Goal: Task Accomplishment & Management: Manage account settings

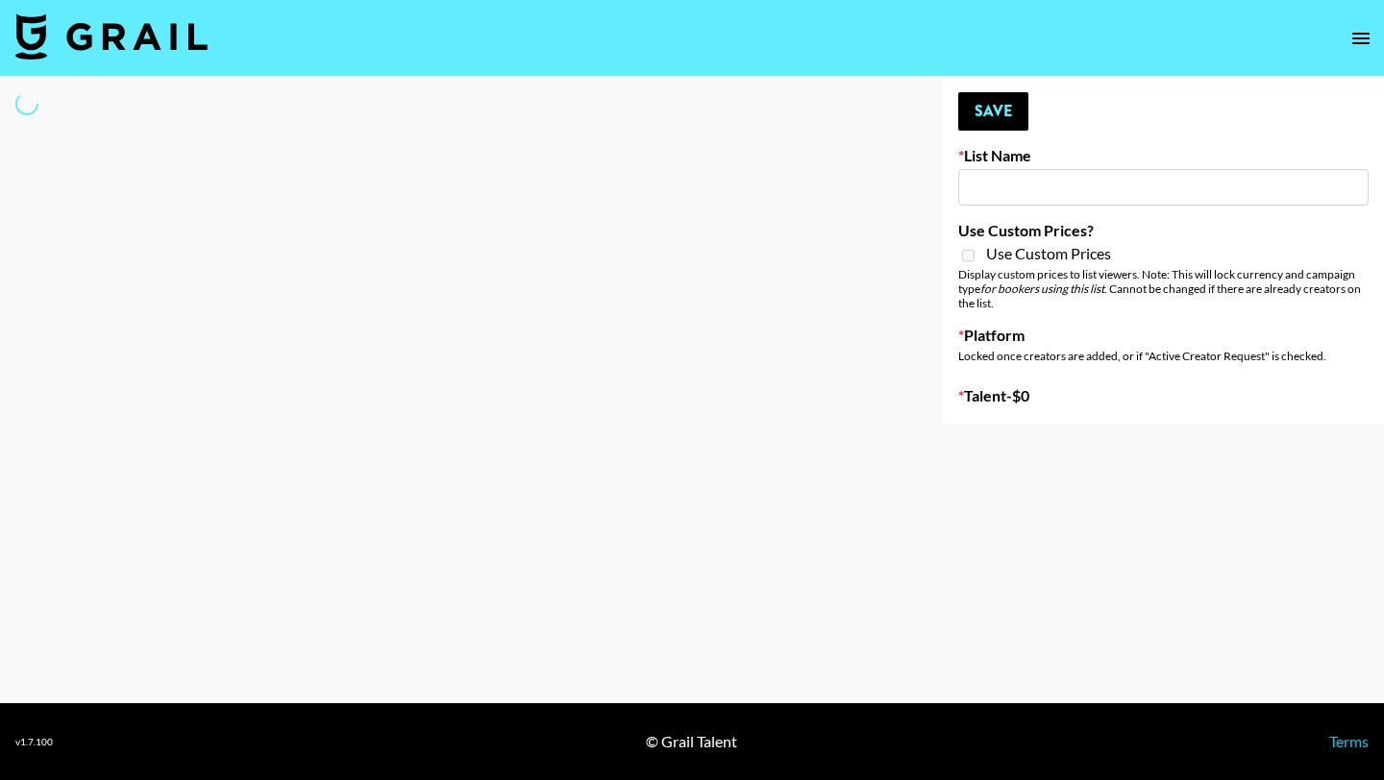
type input "Shokz"
select select "Song"
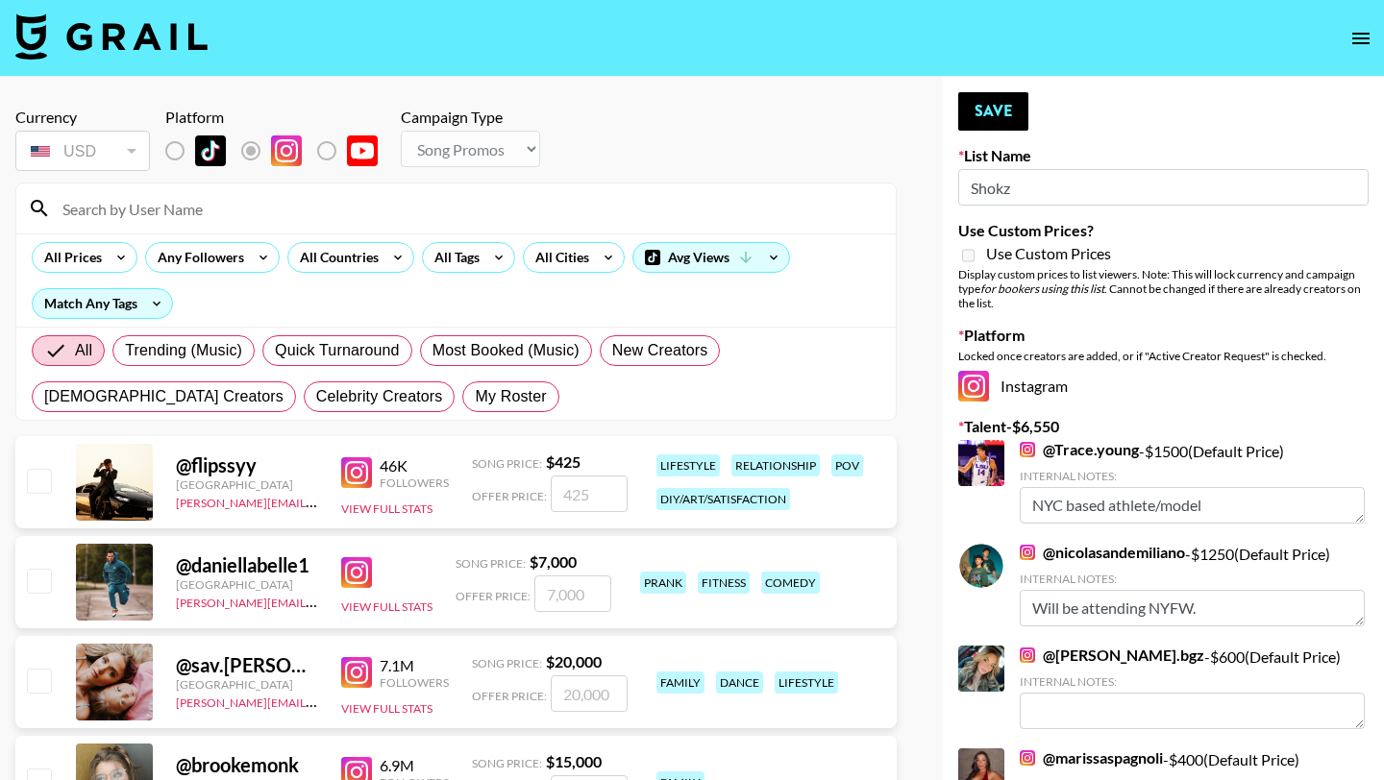
click at [347, 227] on div at bounding box center [455, 209] width 879 height 50
click at [332, 210] on input at bounding box center [467, 208] width 833 height 31
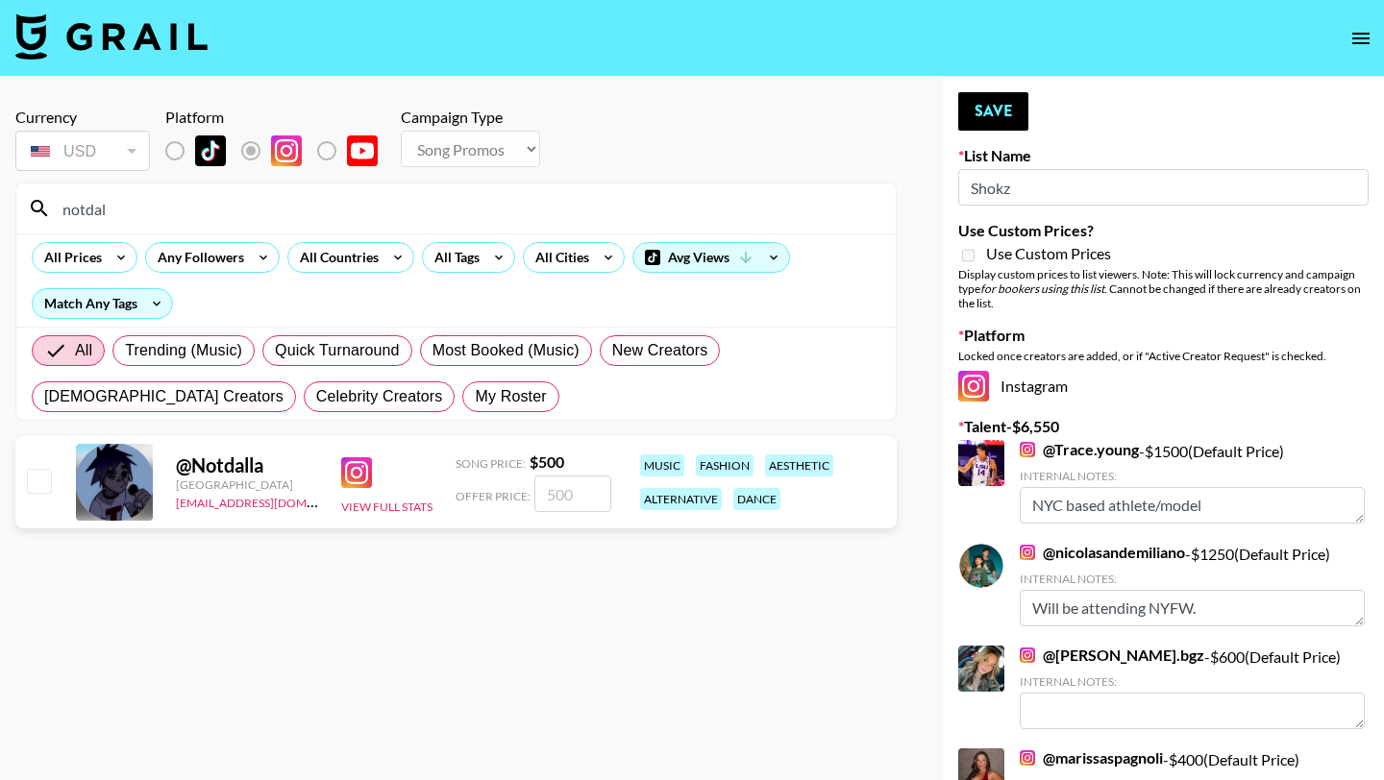
type input "notdal"
click at [18, 476] on div "@ Notdalla [GEOGRAPHIC_DATA] [EMAIL_ADDRESS][DOMAIN_NAME] View Full Stats Song …" at bounding box center [455, 482] width 881 height 92
click at [43, 476] on input "checkbox" at bounding box center [38, 480] width 23 height 23
checkbox input "true"
type input "500"
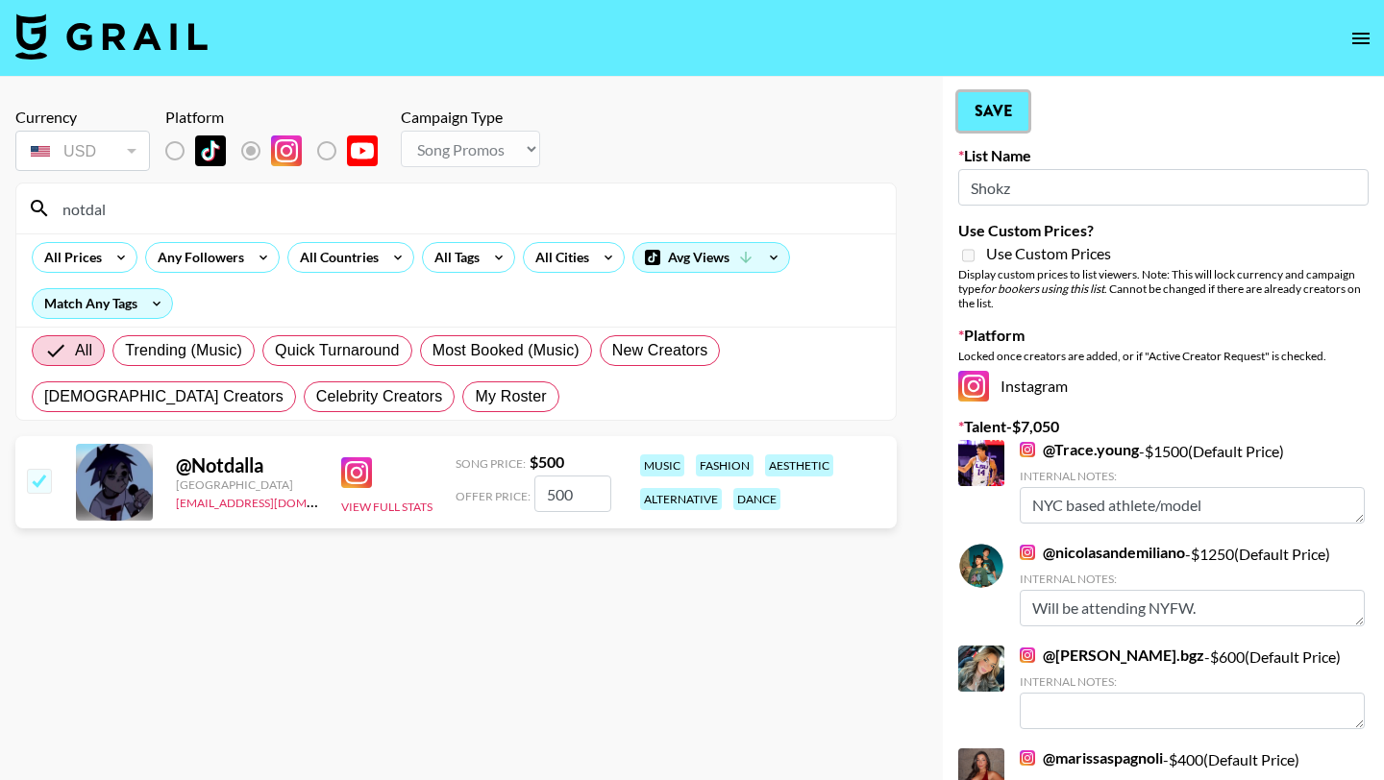
click at [1022, 111] on button "Save" at bounding box center [993, 111] width 70 height 38
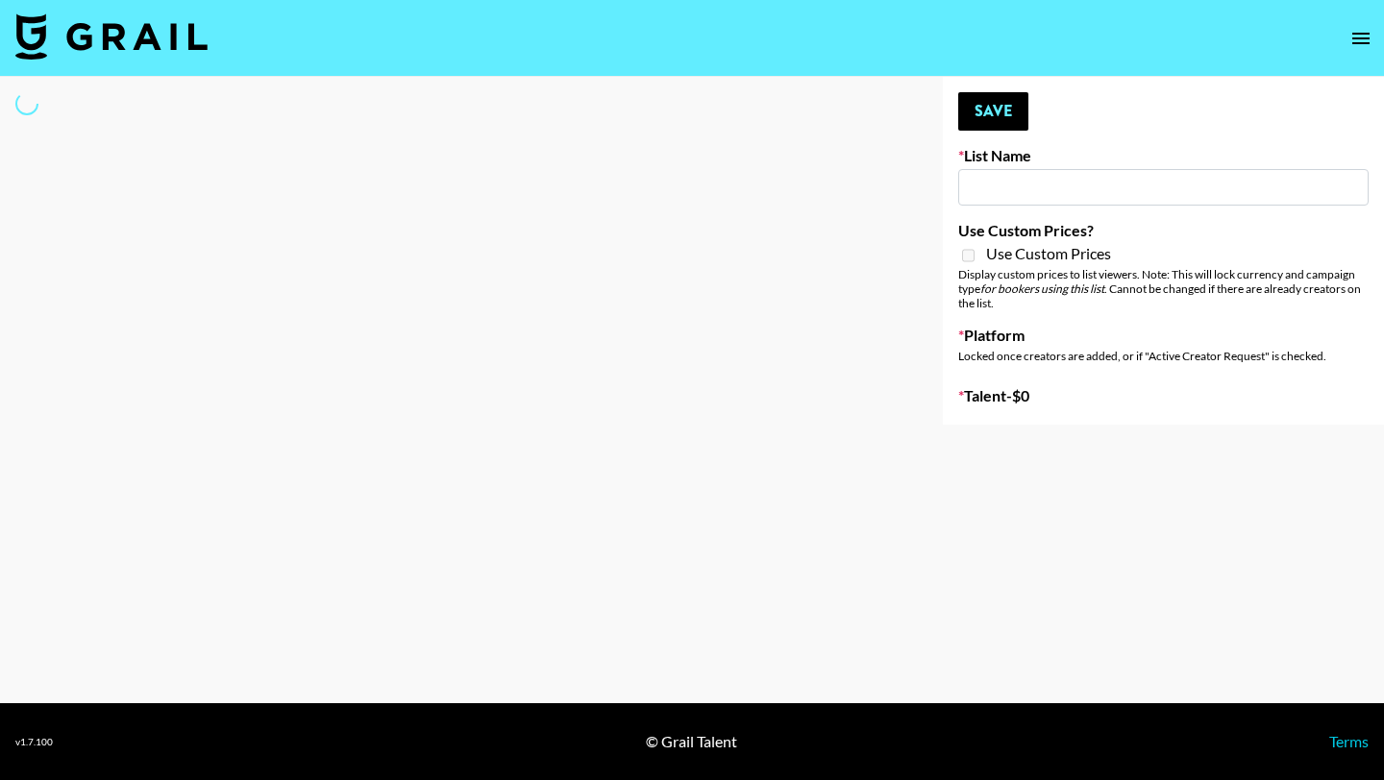
type input "Chicago-based"
select select "Song"
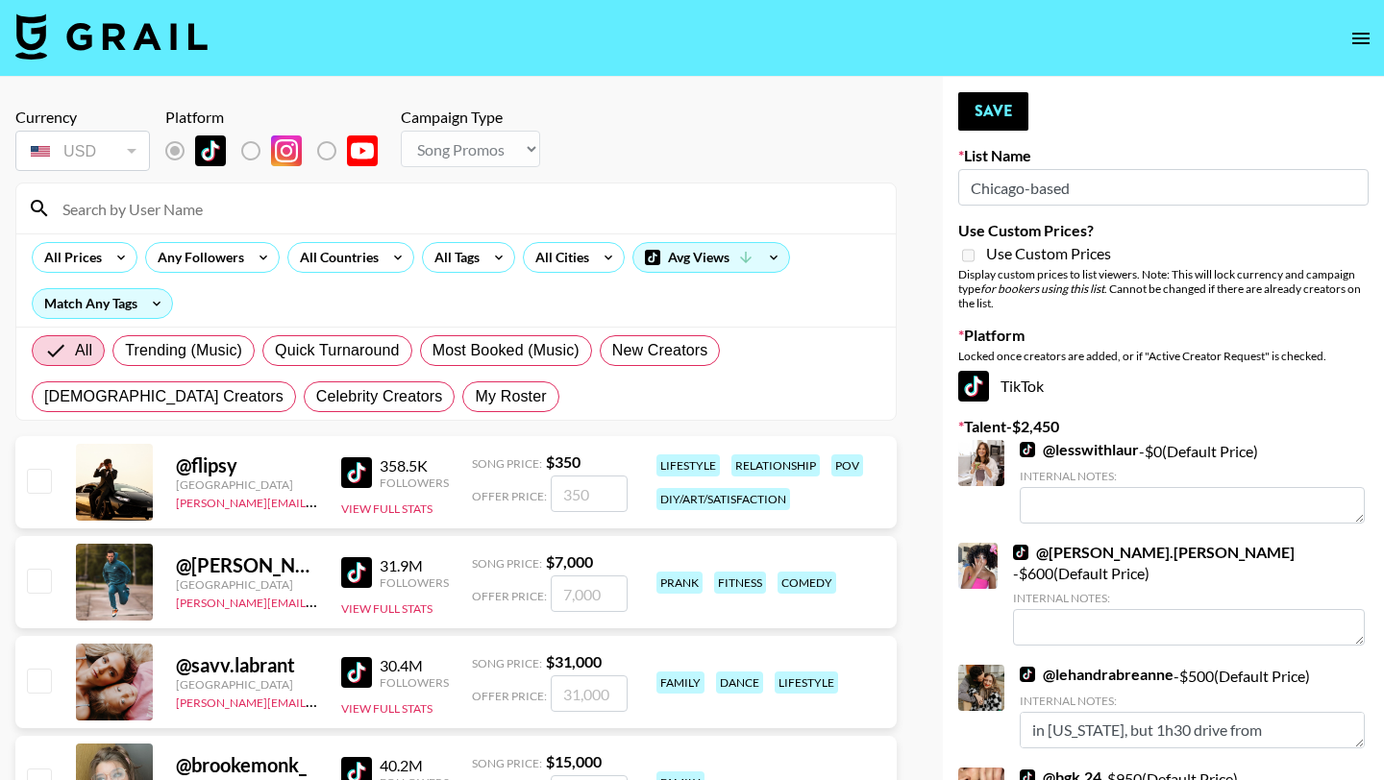
click at [219, 210] on input at bounding box center [467, 208] width 833 height 31
type input "h"
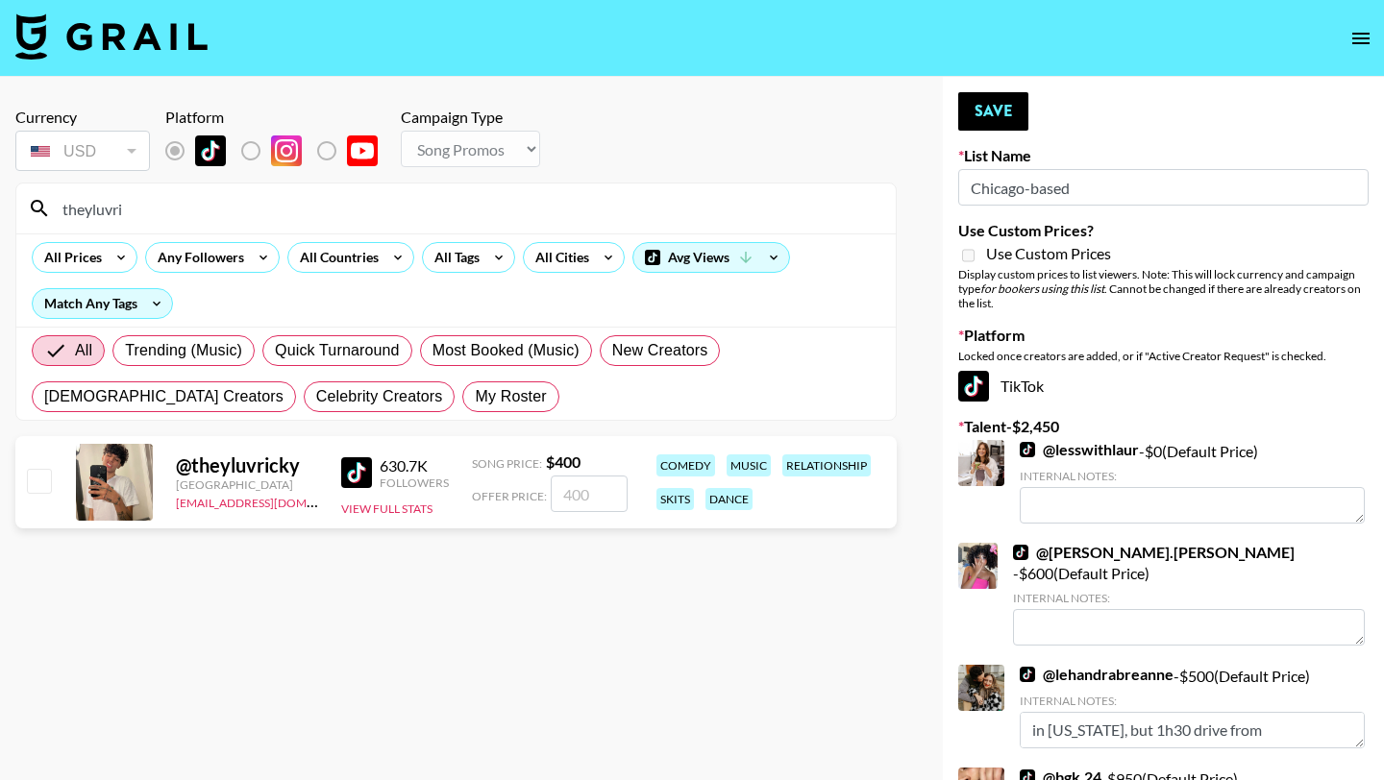
type input "theyluvri"
click at [30, 480] on input "checkbox" at bounding box center [38, 480] width 23 height 23
checkbox input "true"
type input "400"
click at [1024, 126] on button "Save" at bounding box center [993, 111] width 70 height 38
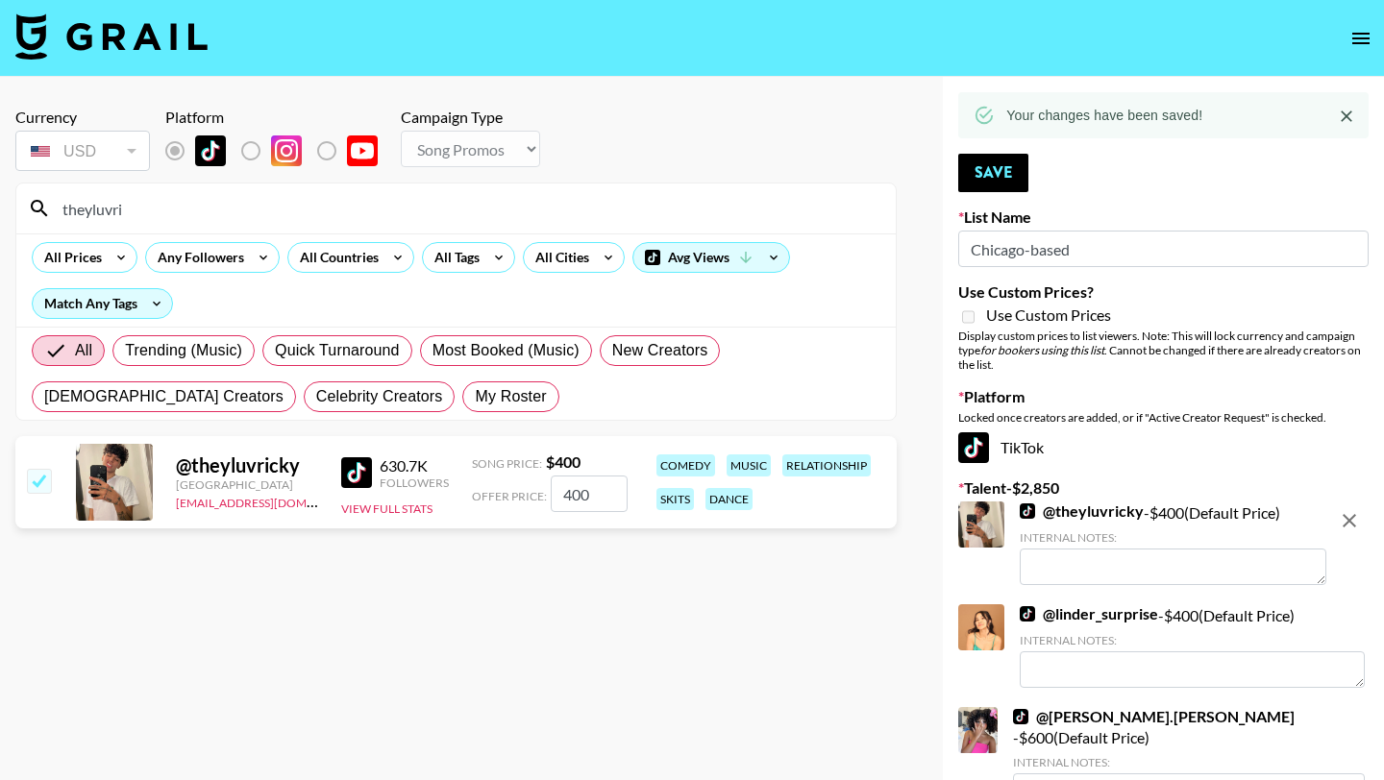
drag, startPoint x: 335, startPoint y: 210, endPoint x: 0, endPoint y: 218, distance: 335.5
click at [0, 218] on div "Currency USD USD ​ Platform Campaign Type Choose Type... Song Promos Brand Prom…" at bounding box center [456, 615] width 912 height 1076
drag, startPoint x: 141, startPoint y: 208, endPoint x: 0, endPoint y: 155, distance: 150.8
click at [0, 160] on div "Currency USD USD ​ Platform Campaign Type Choose Type... Song Promos Brand Prom…" at bounding box center [456, 615] width 912 height 1076
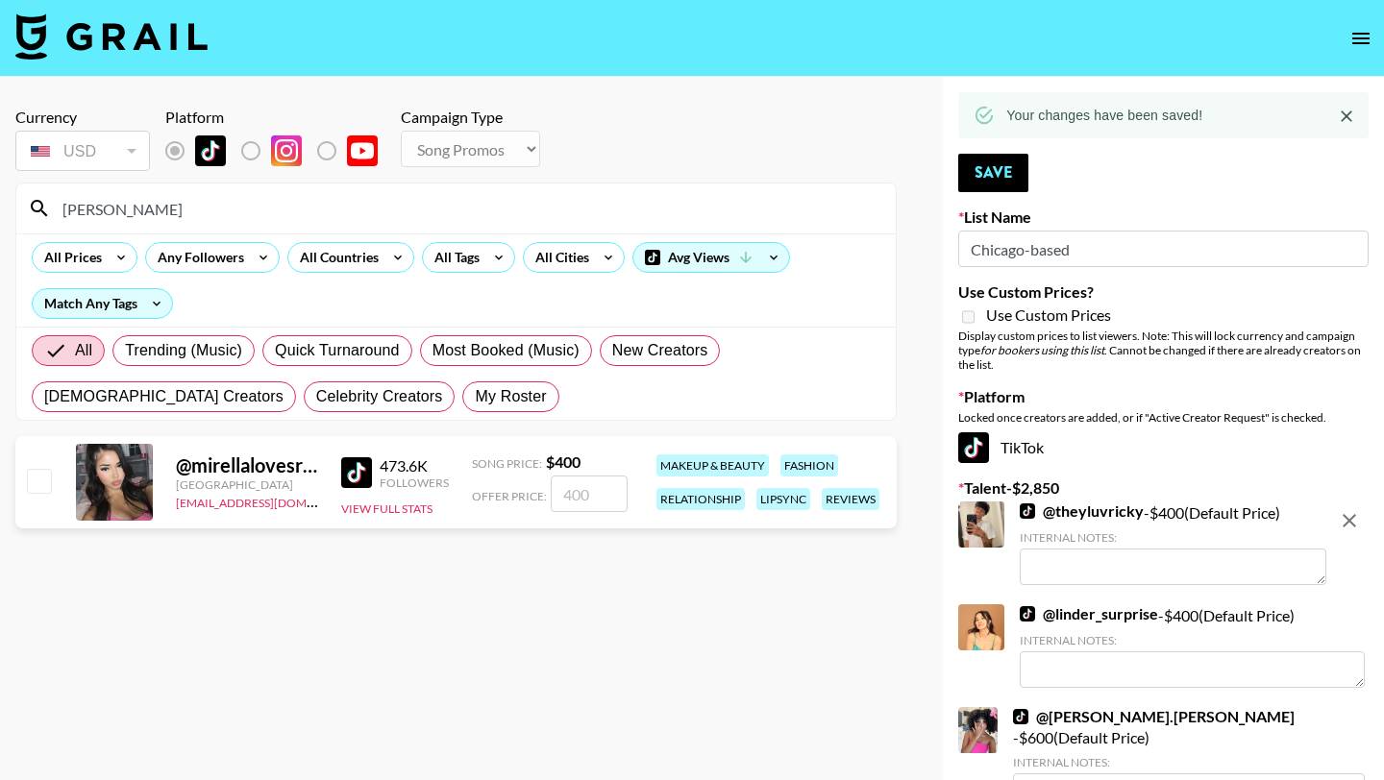
type input "mirella"
drag, startPoint x: 40, startPoint y: 485, endPoint x: 139, endPoint y: 421, distance: 118.1
click at [40, 485] on input "checkbox" at bounding box center [38, 480] width 23 height 23
checkbox input "true"
type input "400"
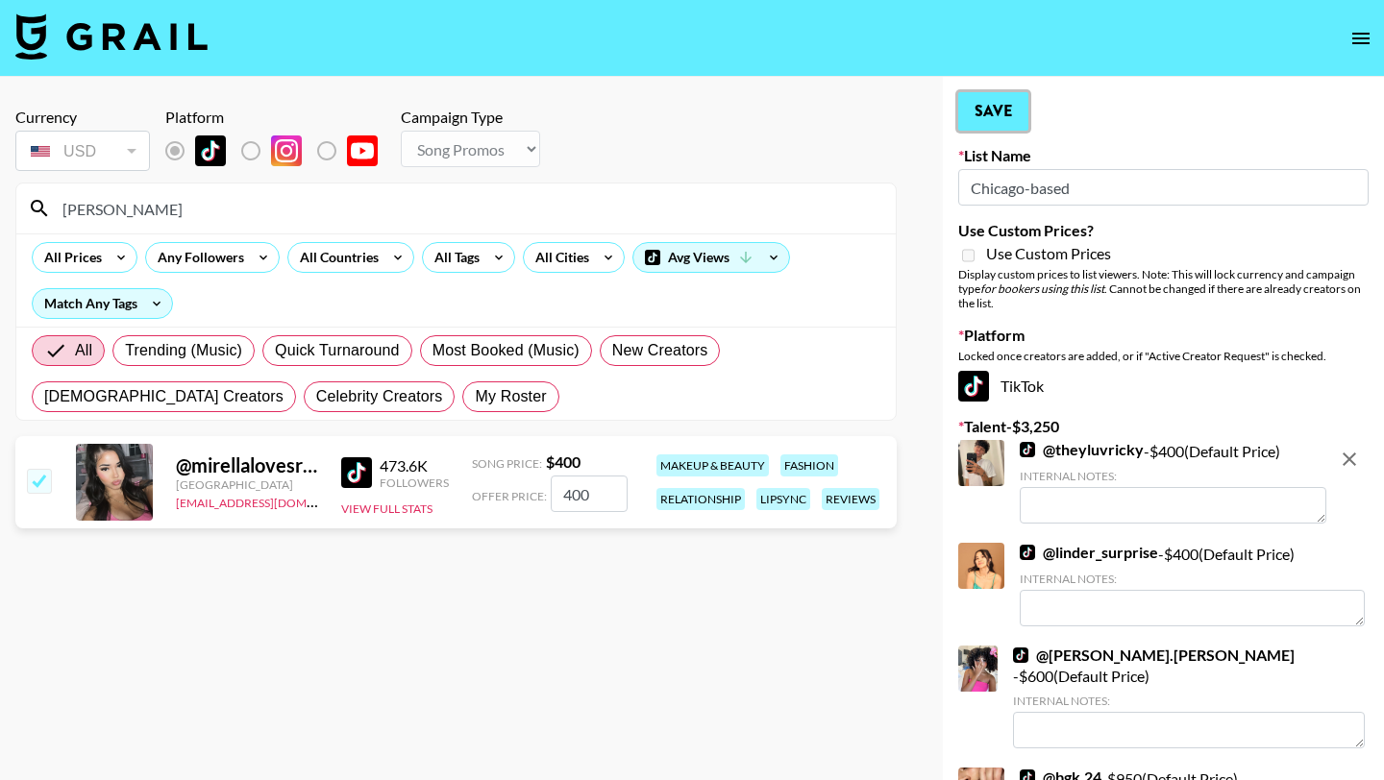
click at [1006, 117] on button "Save" at bounding box center [993, 111] width 70 height 38
